Goal: Information Seeking & Learning: Learn about a topic

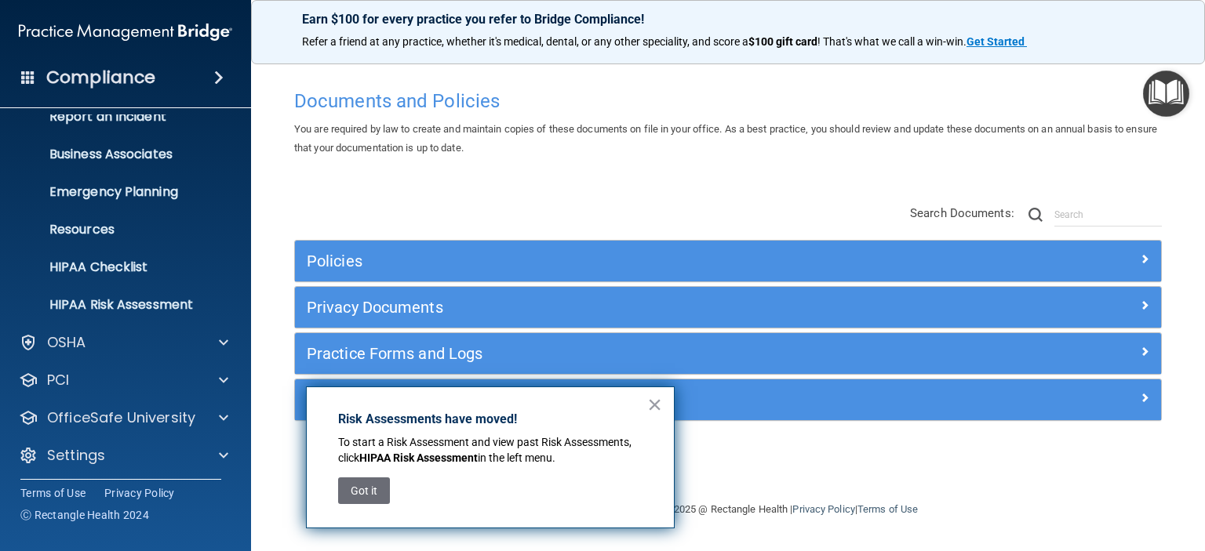
scroll to position [99, 0]
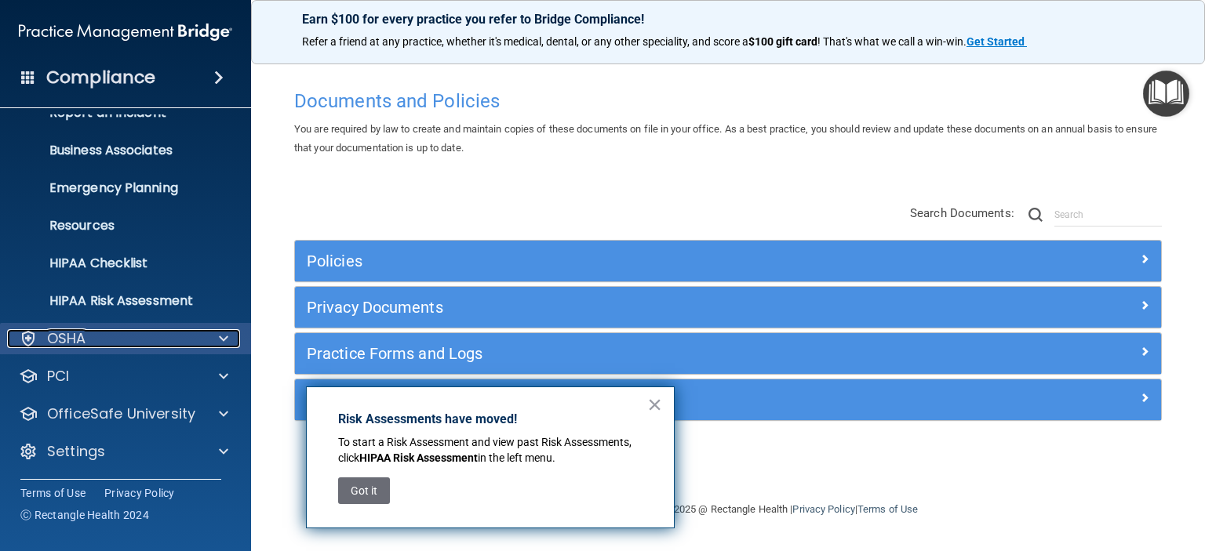
click at [147, 347] on div "OSHA" at bounding box center [104, 338] width 195 height 19
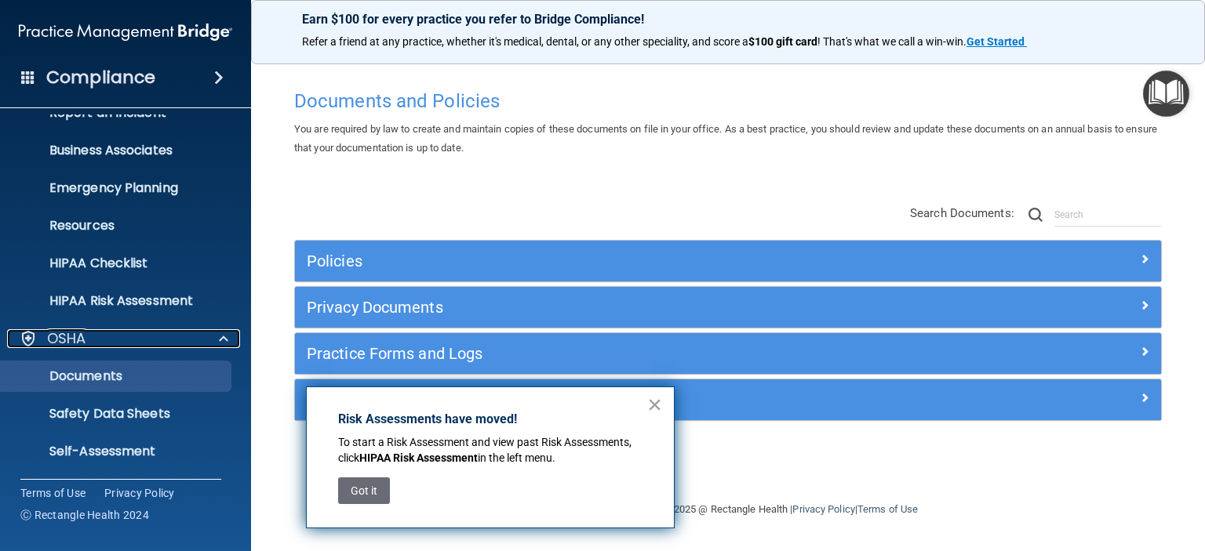
scroll to position [177, 0]
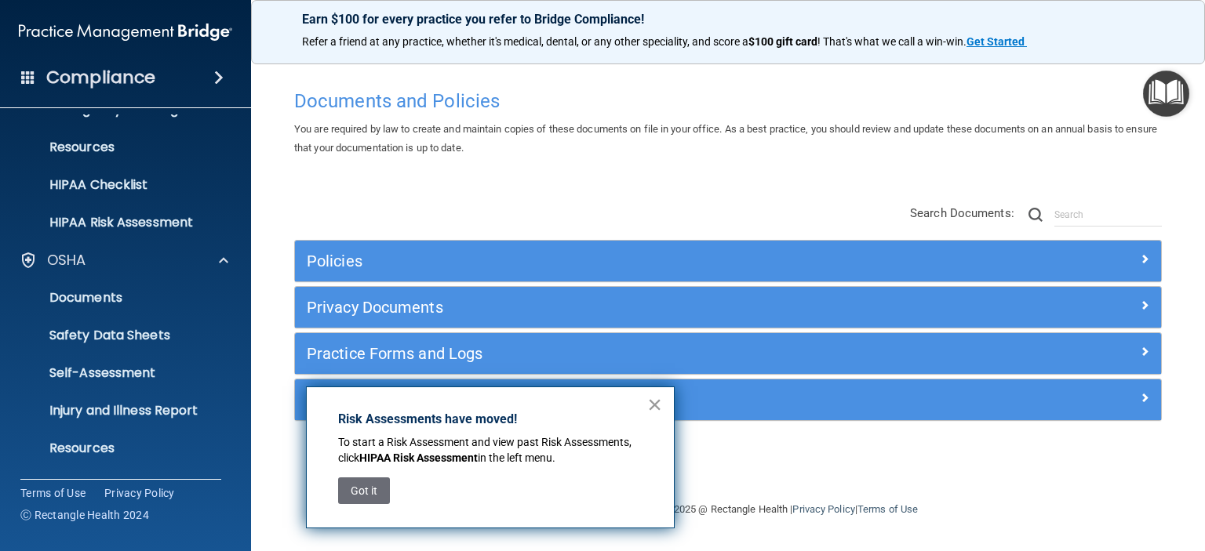
click at [654, 406] on button "×" at bounding box center [654, 404] width 15 height 25
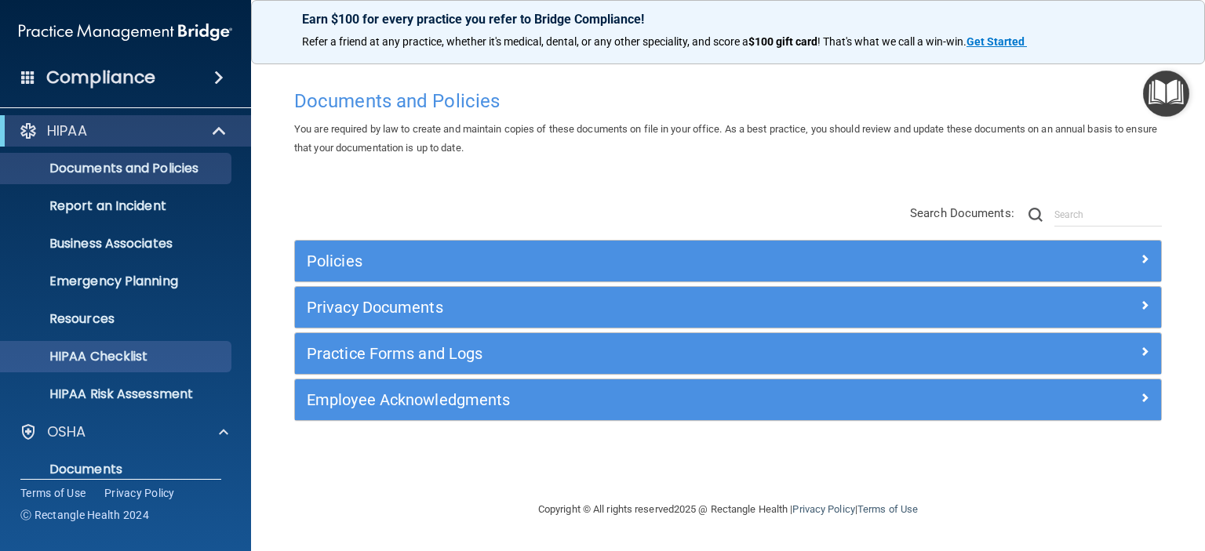
scroll to position [0, 0]
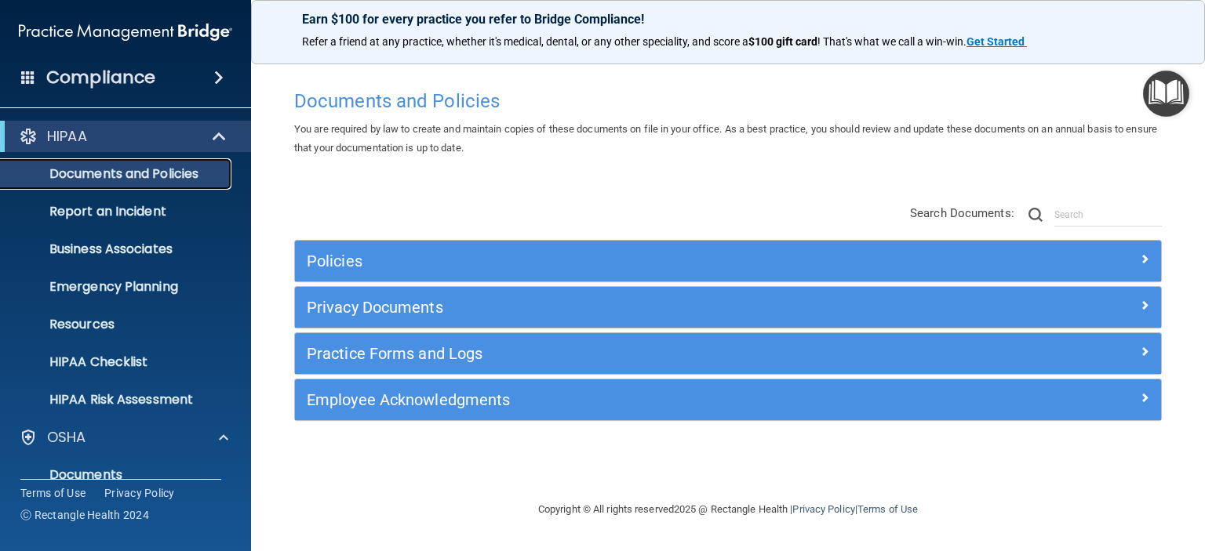
click at [174, 169] on p "Documents and Policies" at bounding box center [117, 174] width 214 height 16
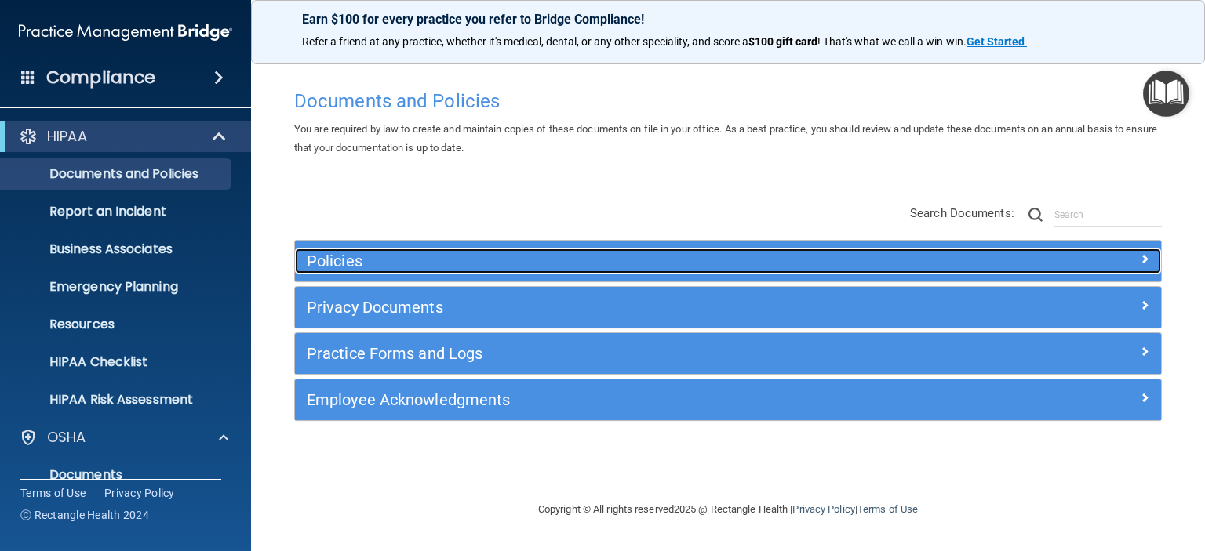
click at [453, 260] on h5 "Policies" at bounding box center [620, 261] width 626 height 17
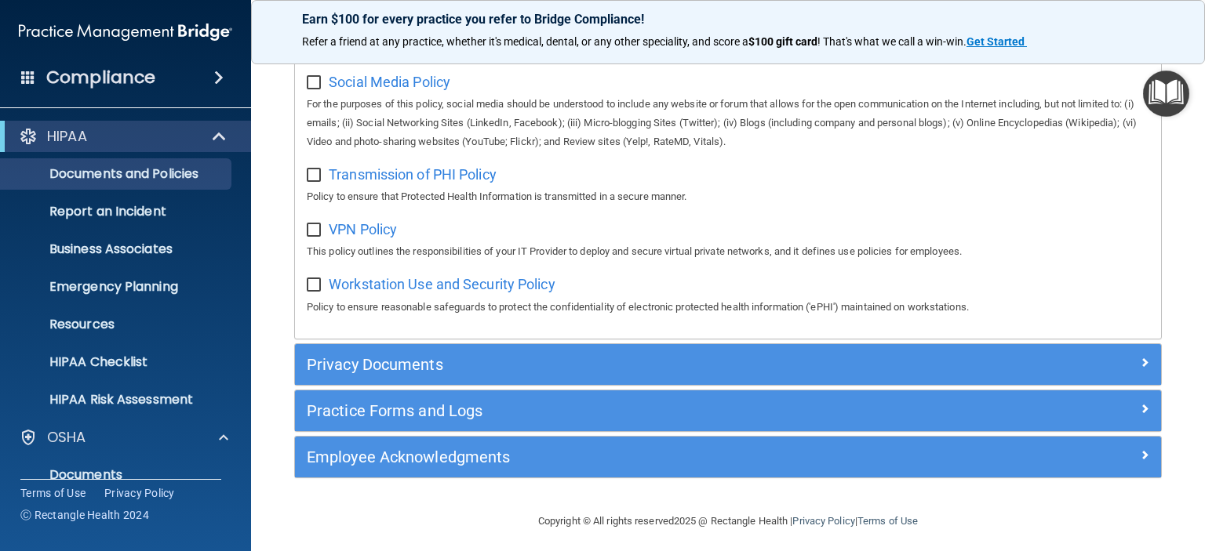
scroll to position [1255, 0]
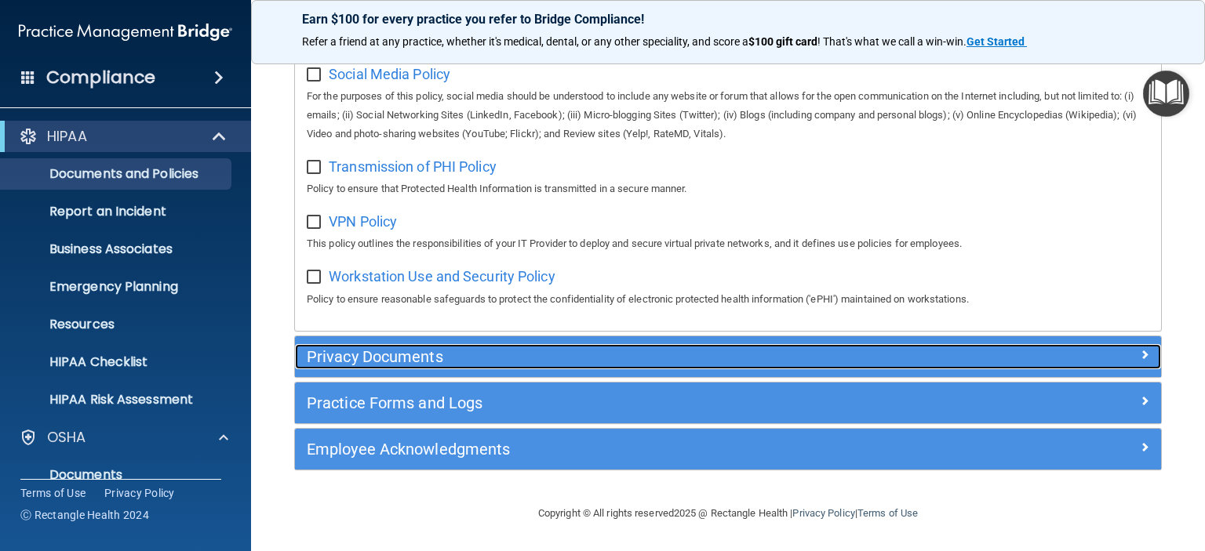
click at [602, 354] on h5 "Privacy Documents" at bounding box center [620, 356] width 626 height 17
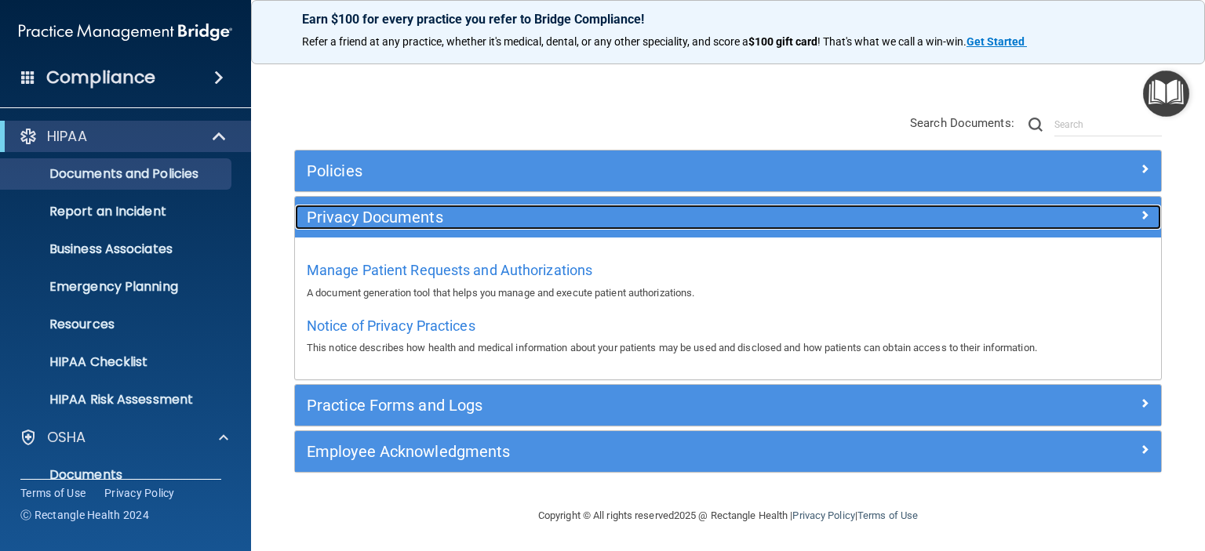
scroll to position [91, 0]
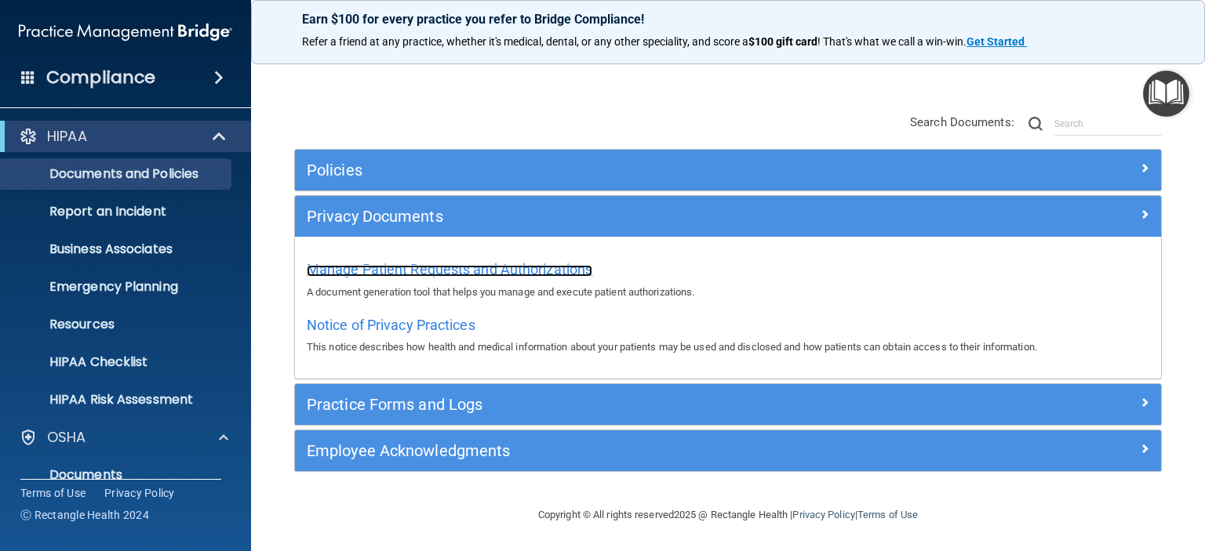
click at [482, 267] on span "Manage Patient Requests and Authorizations" at bounding box center [450, 269] width 286 height 16
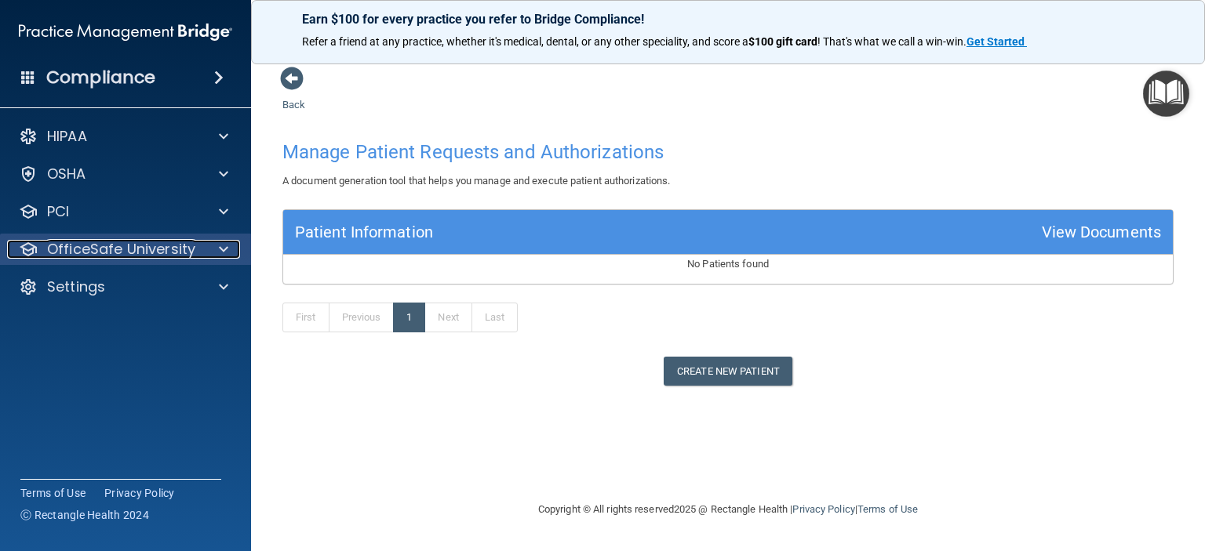
click at [126, 253] on p "OfficeSafe University" at bounding box center [121, 249] width 148 height 19
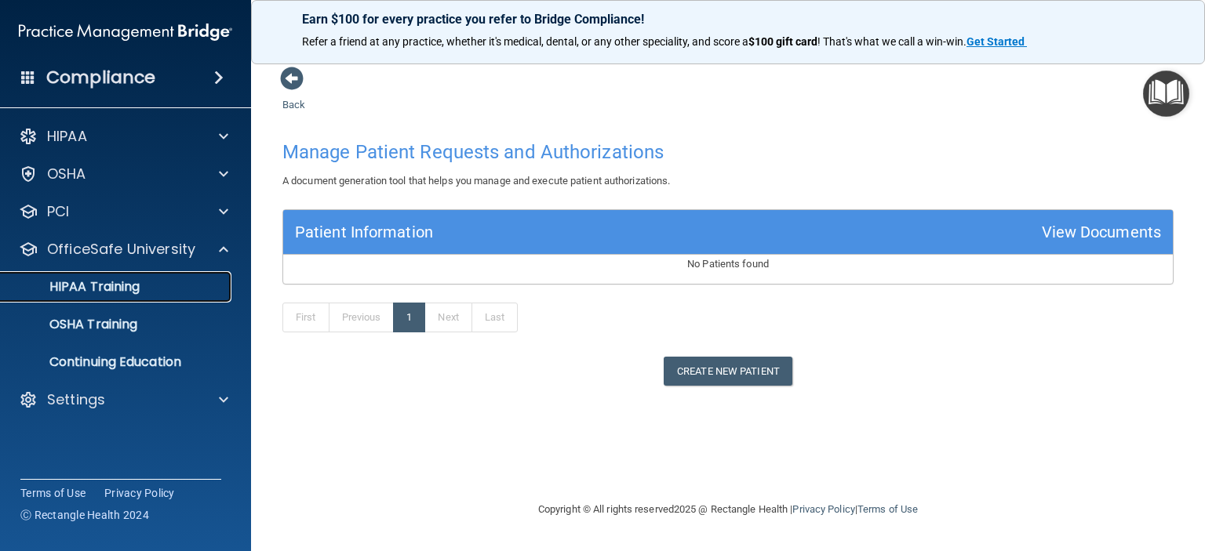
click at [115, 281] on p "HIPAA Training" at bounding box center [74, 287] width 129 height 16
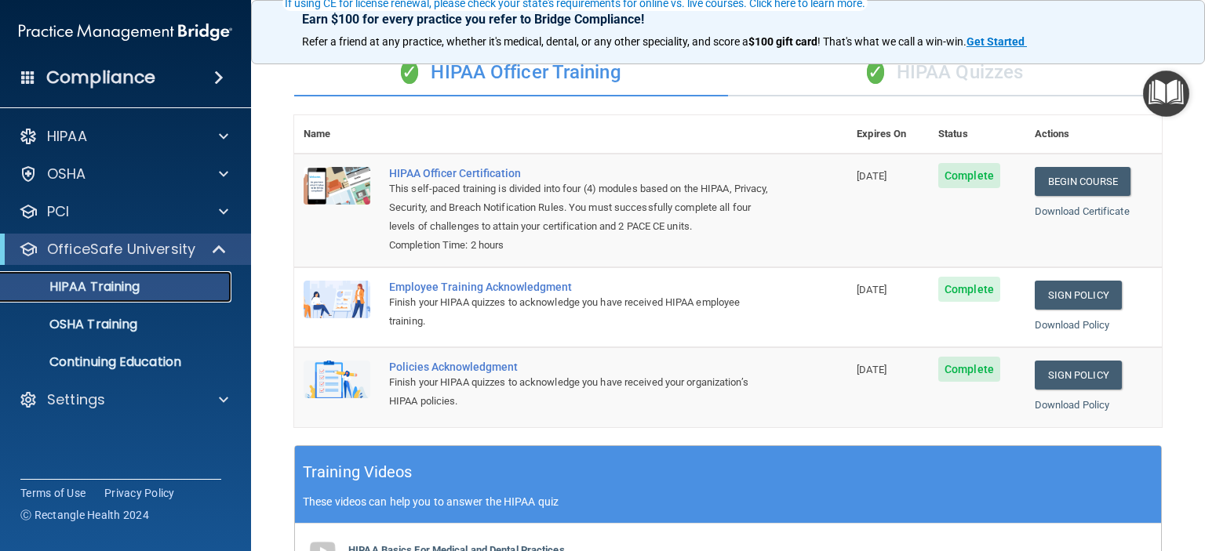
scroll to position [157, 0]
